Goal: Information Seeking & Learning: Understand process/instructions

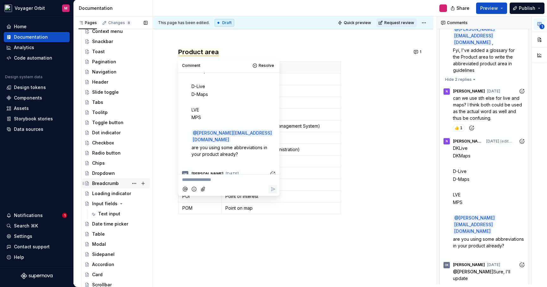
scroll to position [424, 0]
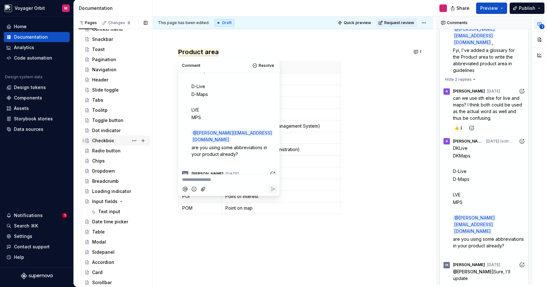
click at [108, 139] on div "Checkbox" at bounding box center [103, 140] width 22 height 6
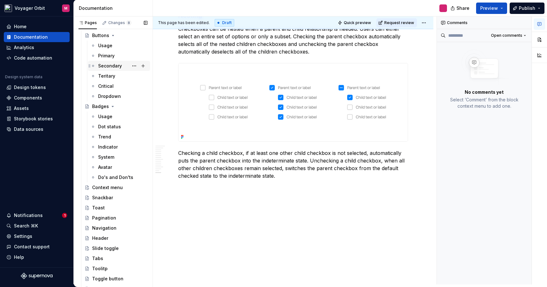
scroll to position [266, 0]
click at [105, 180] on div "Do's and Don'ts" at bounding box center [113, 177] width 30 height 6
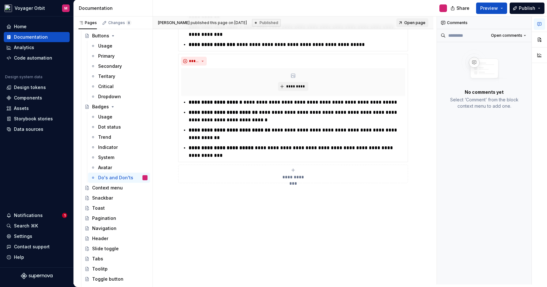
scroll to position [225, 0]
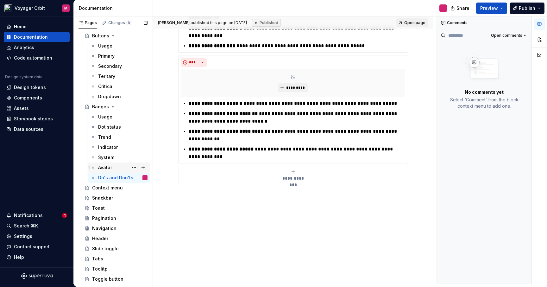
click at [104, 167] on div "Avatar" at bounding box center [105, 167] width 14 height 6
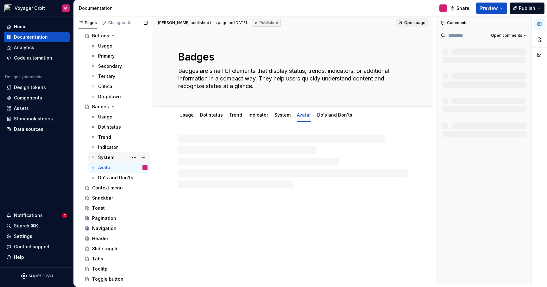
click at [110, 155] on div "System" at bounding box center [106, 157] width 16 height 6
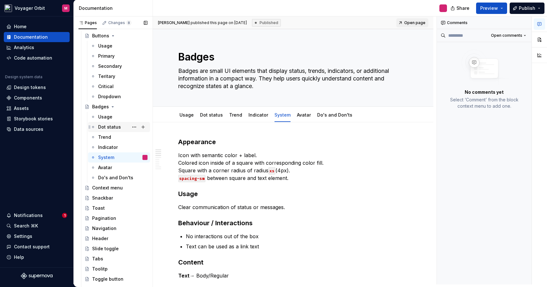
click at [111, 124] on div "Dot status" at bounding box center [109, 127] width 23 height 6
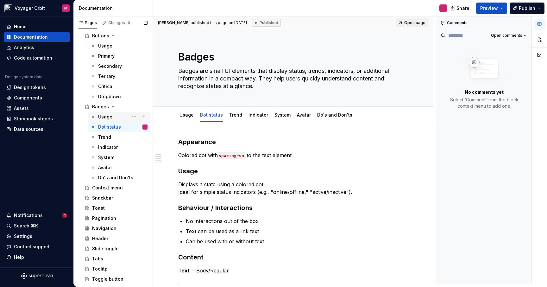
click at [107, 118] on div "Usage" at bounding box center [105, 117] width 14 height 6
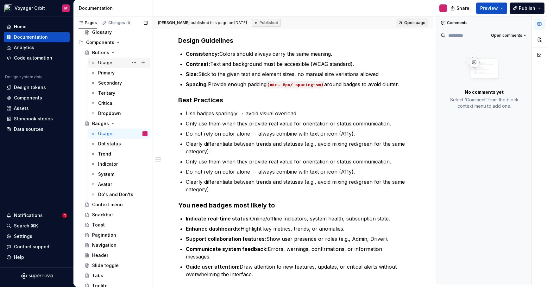
scroll to position [219, 0]
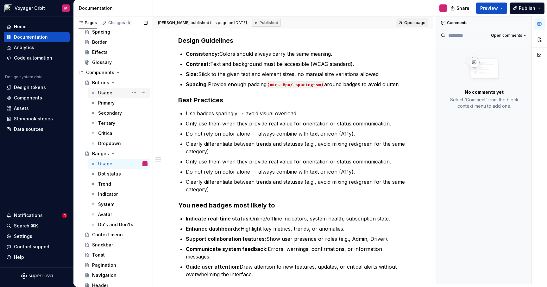
click at [109, 92] on div "Usage" at bounding box center [105, 93] width 14 height 6
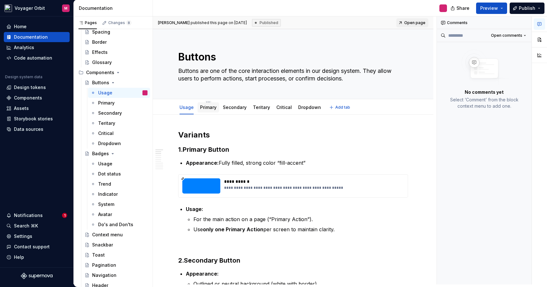
click at [211, 110] on link "Primary" at bounding box center [208, 106] width 16 height 5
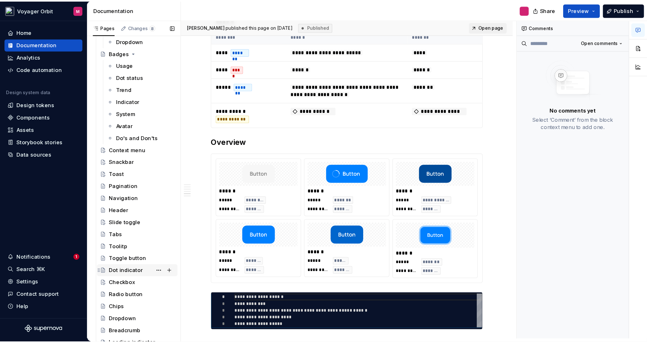
scroll to position [330, 0]
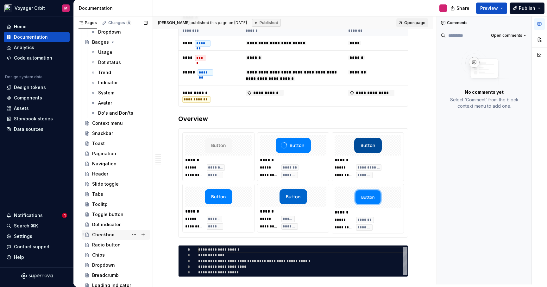
click at [102, 231] on div "Checkbox" at bounding box center [103, 234] width 22 height 6
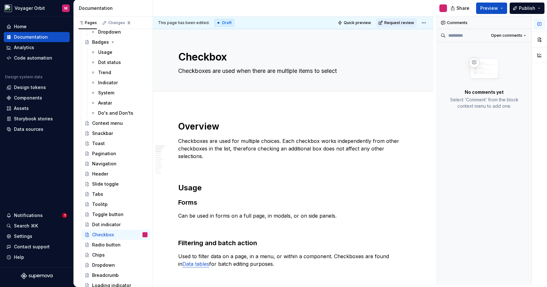
drag, startPoint x: 541, startPoint y: 286, endPoint x: 569, endPoint y: 296, distance: 30.3
click at [547, 287] on html "Voyager Orbit M Home Documentation Analytics Code automation Design system data…" at bounding box center [273, 143] width 547 height 287
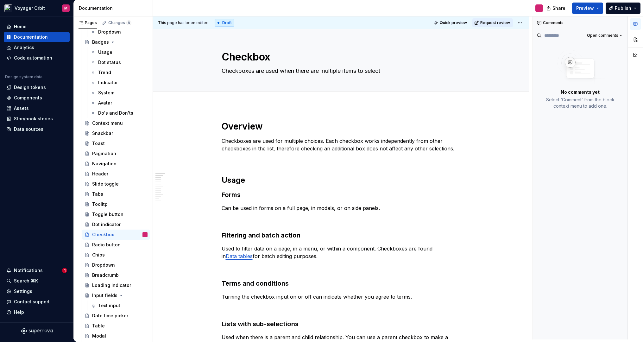
type textarea "*"
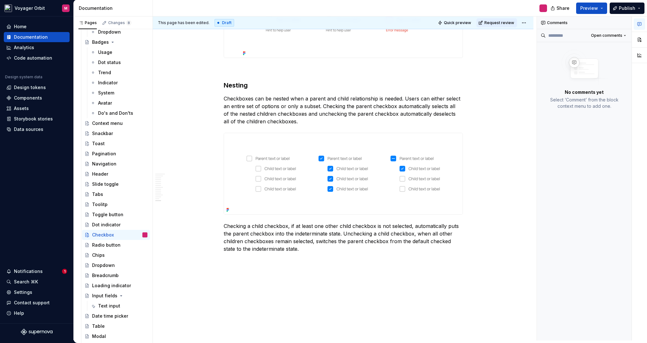
scroll to position [1717, 0]
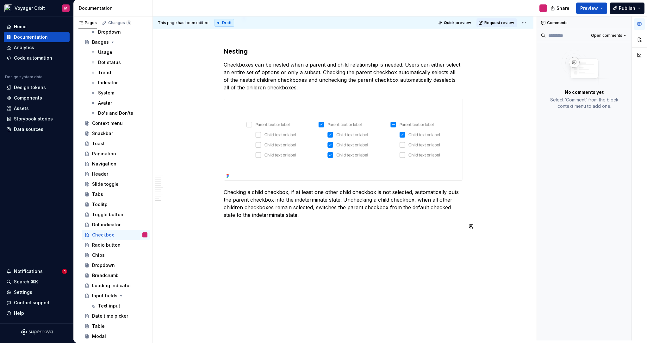
click at [313, 217] on p "Checking a child checkbox, if at least one other child checkbox is not selected…" at bounding box center [343, 203] width 239 height 30
click at [259, 241] on p "Style" at bounding box center [343, 238] width 239 height 8
click at [258, 240] on p "Style" at bounding box center [343, 238] width 239 height 8
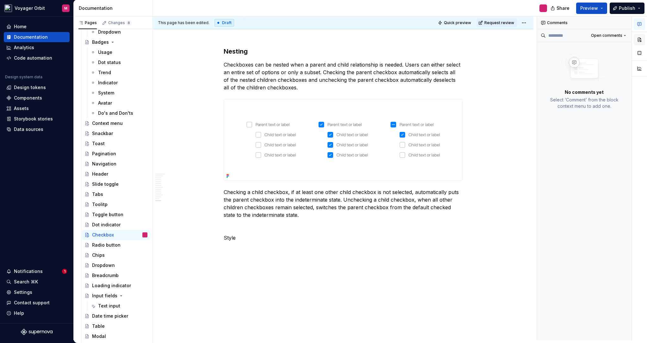
click at [547, 35] on button "button" at bounding box center [639, 39] width 11 height 11
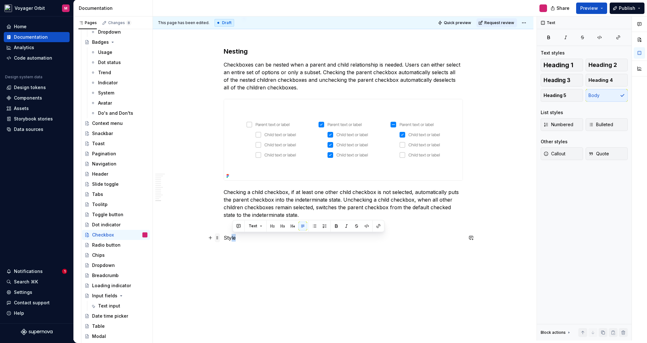
drag, startPoint x: 238, startPoint y: 239, endPoint x: 217, endPoint y: 239, distance: 21.2
click at [233, 239] on p "Style" at bounding box center [343, 238] width 239 height 8
click at [547, 64] on span "Heading 2" at bounding box center [603, 65] width 28 height 6
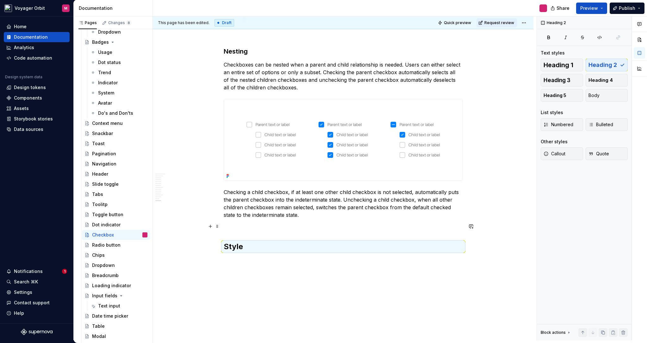
click at [261, 226] on p at bounding box center [343, 226] width 239 height 8
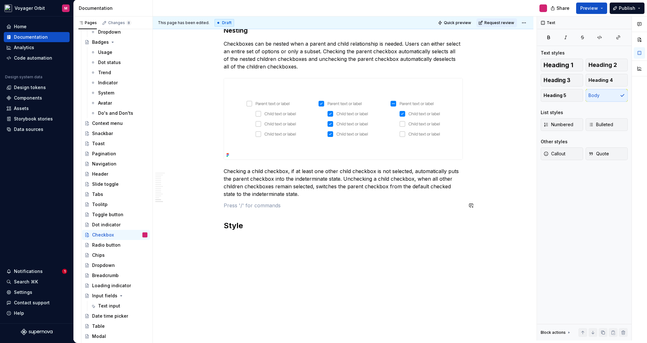
scroll to position [1738, 0]
click at [258, 228] on h2 "Style" at bounding box center [343, 225] width 239 height 10
click at [224, 248] on p "Color" at bounding box center [343, 250] width 239 height 8
click at [547, 78] on span "Heading 3" at bounding box center [557, 80] width 27 height 6
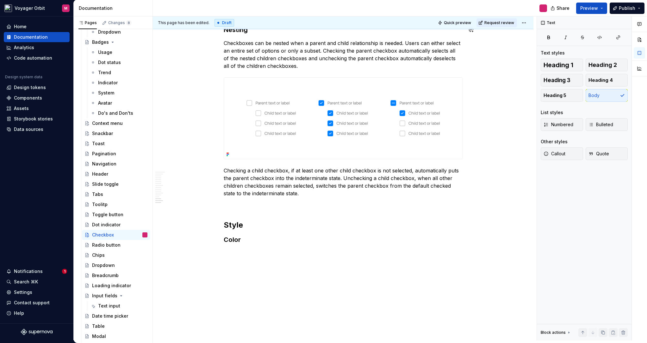
type textarea "*"
